Goal: Find specific page/section: Find specific page/section

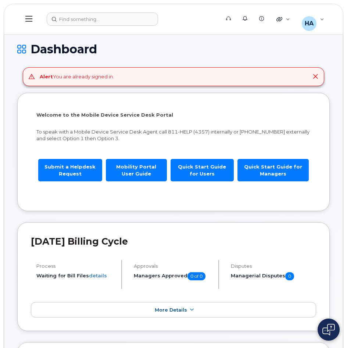
click at [316, 79] on icon at bounding box center [315, 76] width 6 height 6
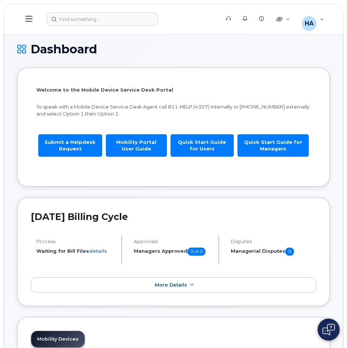
click at [24, 51] on icon at bounding box center [21, 49] width 9 height 13
click at [23, 15] on button at bounding box center [29, 18] width 24 height 21
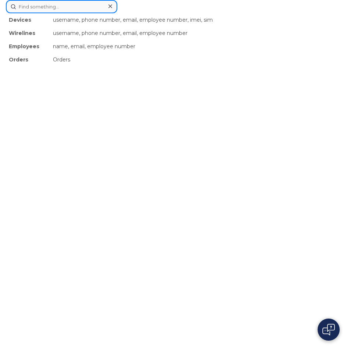
click at [89, 13] on div "Devices username, phone number, email, employee number, imei, sim Wirelines use…" at bounding box center [173, 6] width 335 height 13
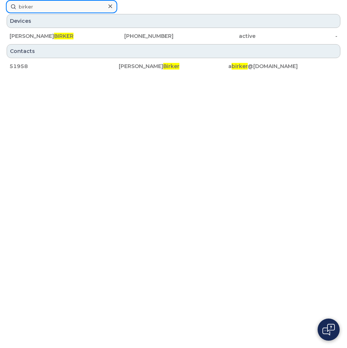
type input "birker"
click at [125, 6] on form "birker" at bounding box center [173, 6] width 335 height 13
click at [112, 6] on div at bounding box center [110, 6] width 11 height 11
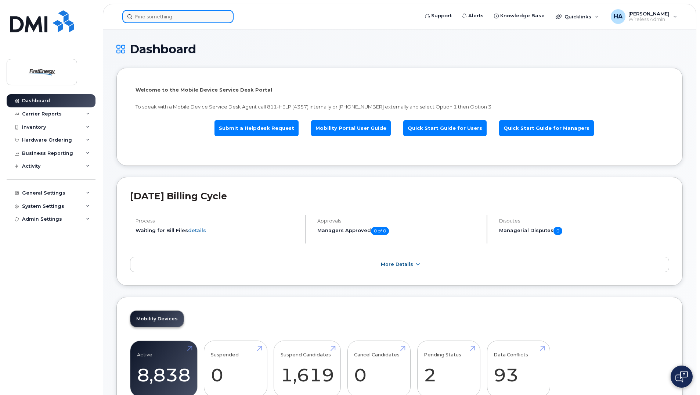
click at [176, 19] on input at bounding box center [177, 16] width 111 height 13
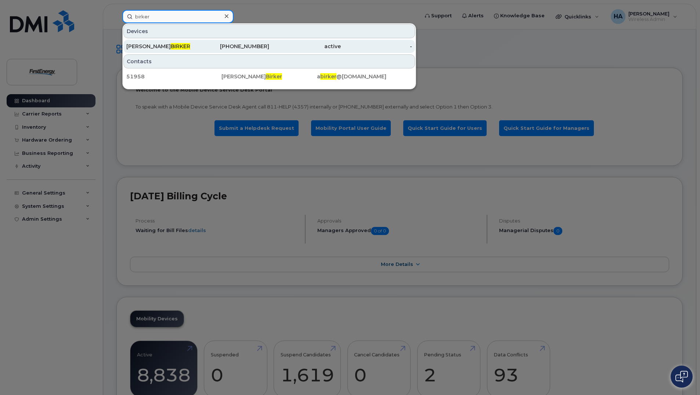
type input "birker"
click at [174, 45] on span "BIRKER" at bounding box center [180, 46] width 19 height 7
